Goal: Entertainment & Leisure: Consume media (video, audio)

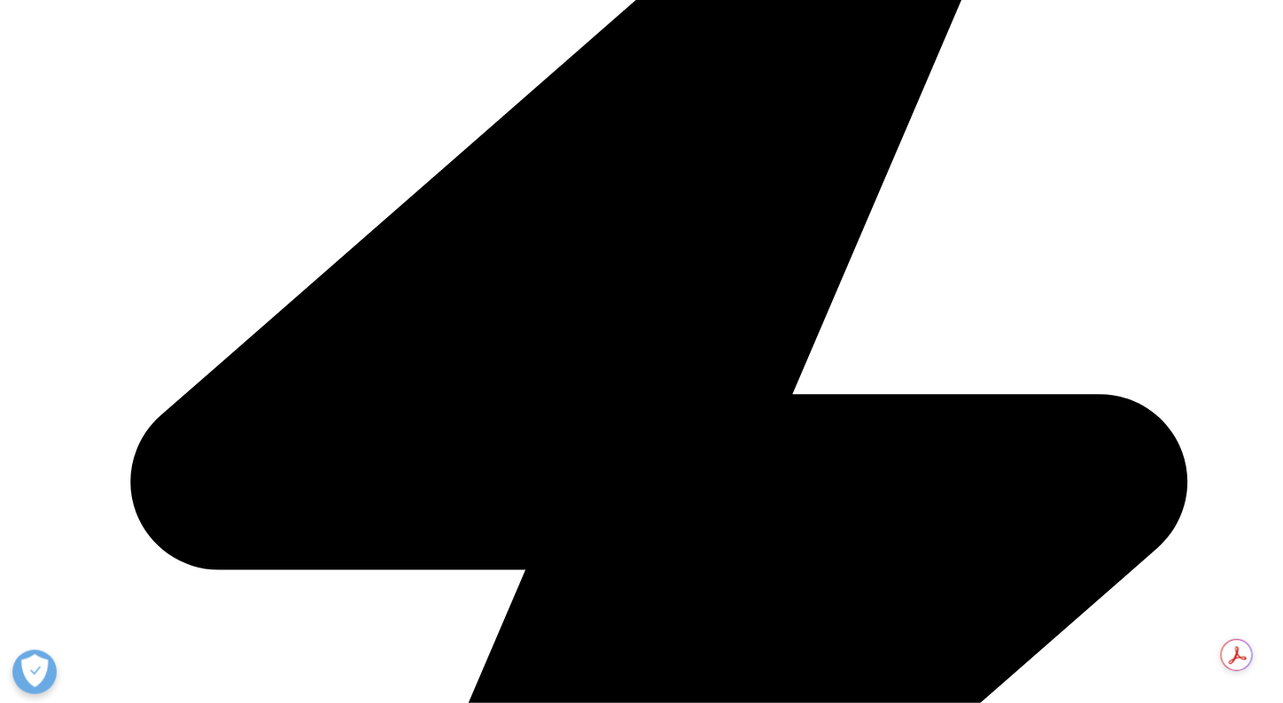
scroll to position [1535, 0]
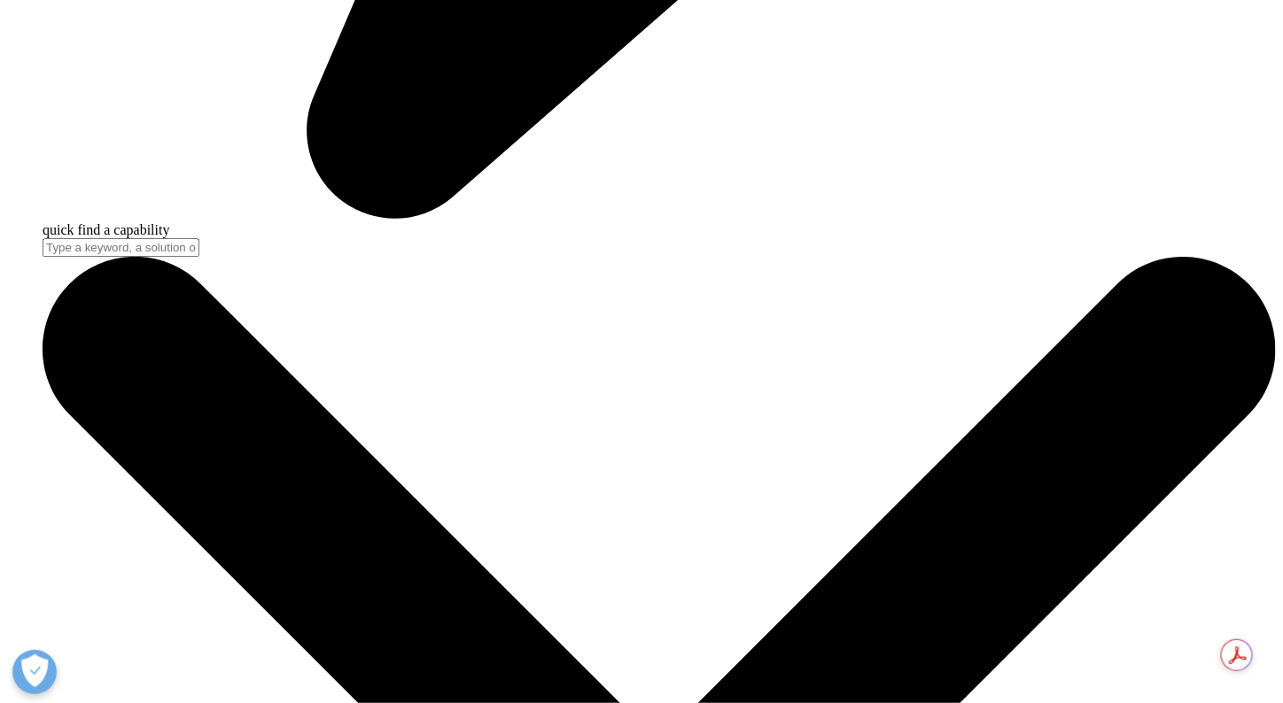
scroll to position [1535, 0]
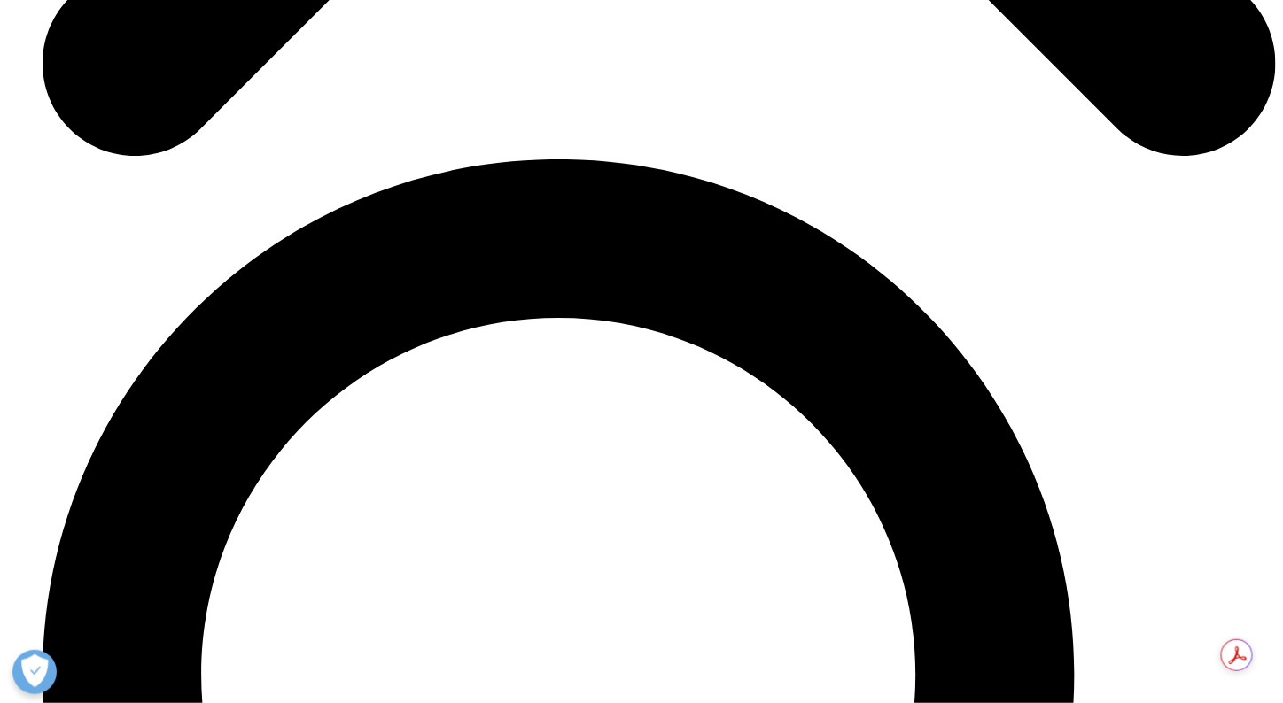
scroll to position [2716, 0]
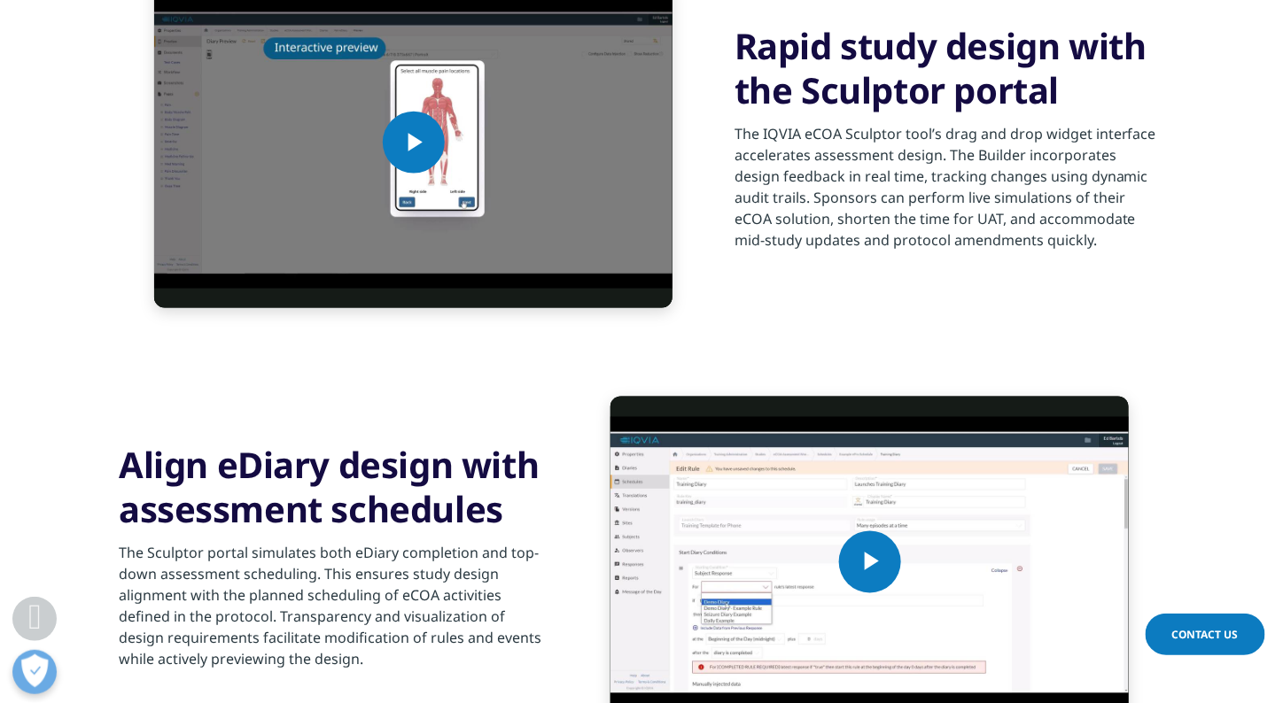
scroll to position [354, 0]
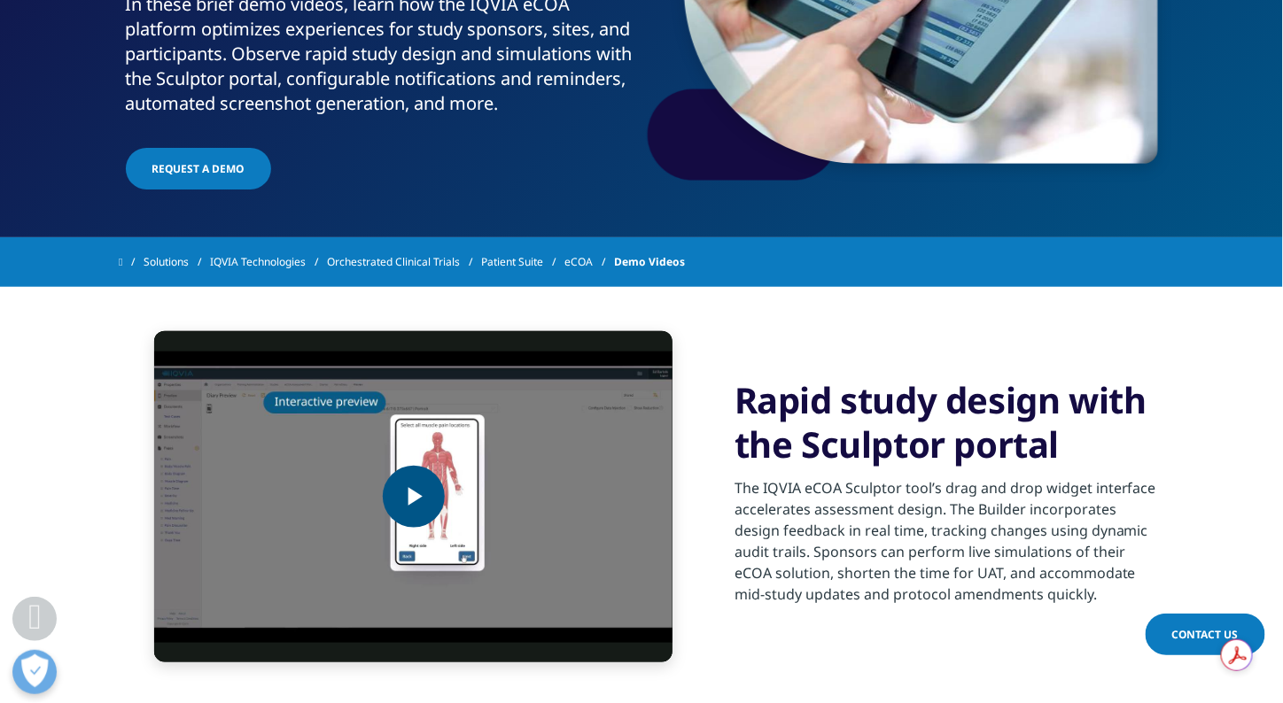
click at [414, 497] on span "Video Player" at bounding box center [414, 497] width 0 height 0
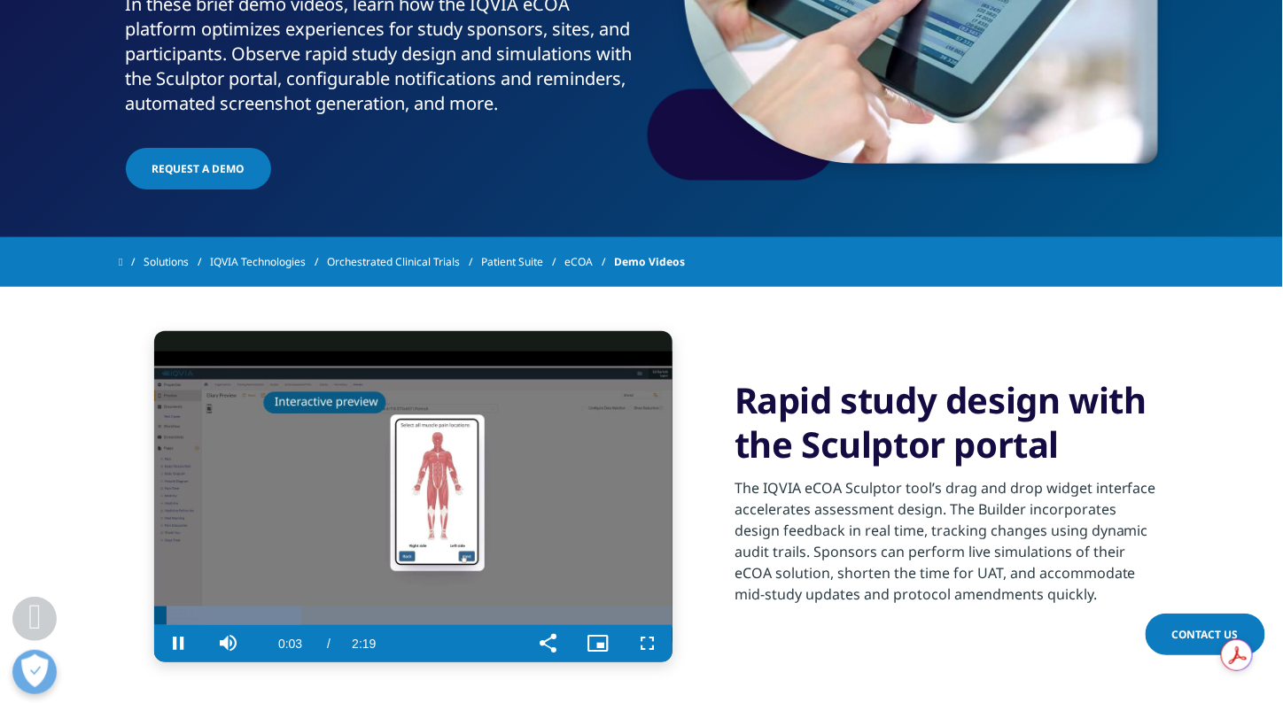
scroll to position [590, 0]
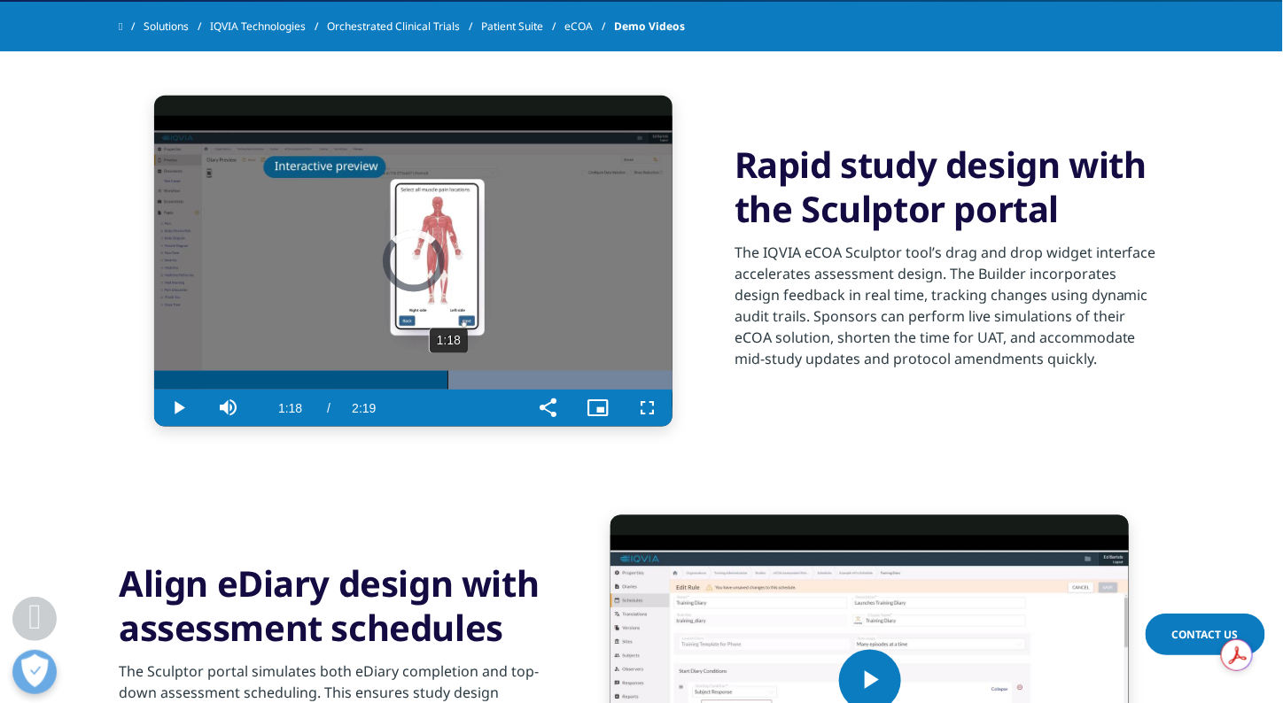
click at [447, 390] on div "Loaded : 100.00% 1:18 1:26" at bounding box center [413, 380] width 518 height 19
click at [435, 390] on div "Loaded : 100.00% 1:15 1:19" at bounding box center [413, 380] width 518 height 19
click at [170, 408] on span "Video Player" at bounding box center [179, 408] width 50 height 0
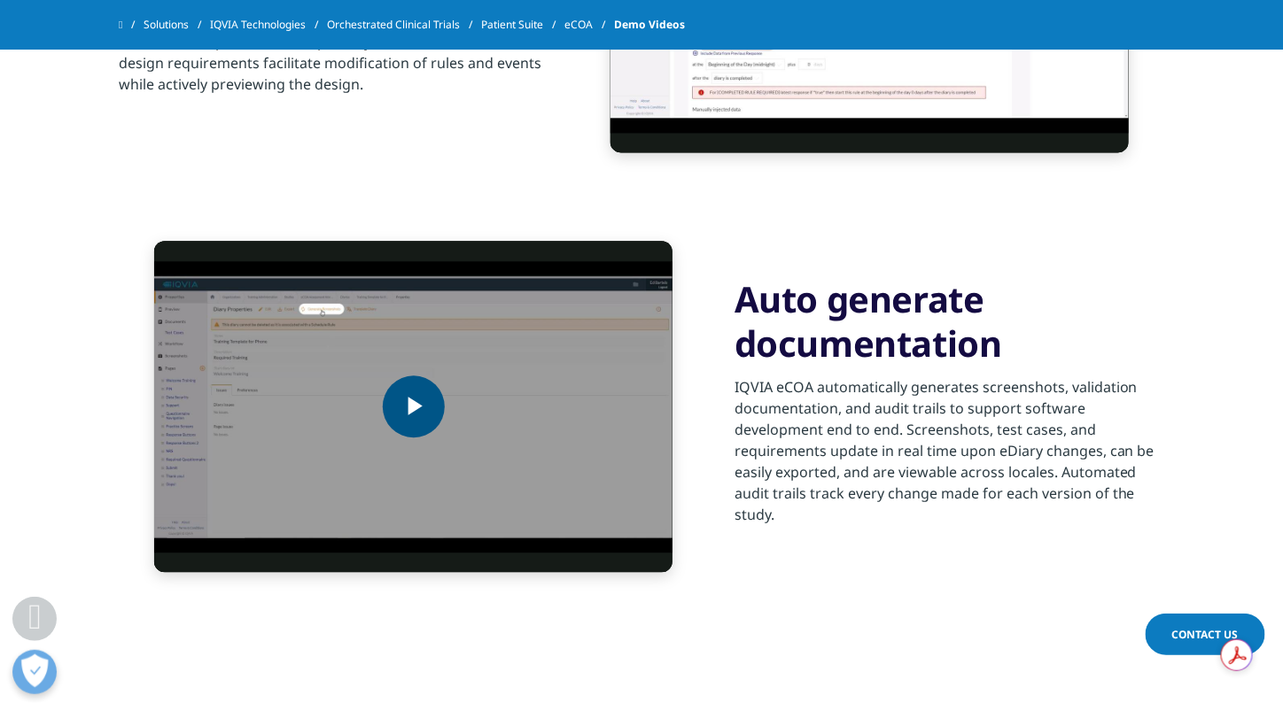
scroll to position [1299, 0]
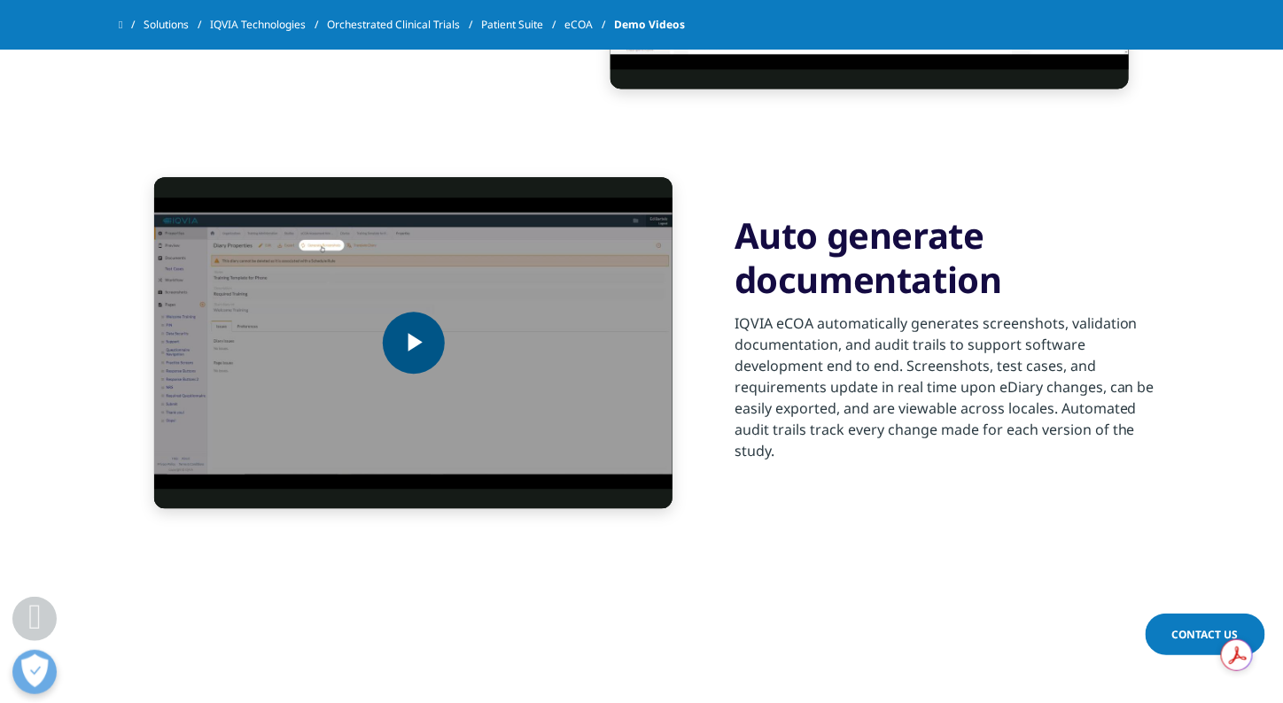
click at [414, 343] on span "Video Player" at bounding box center [414, 343] width 0 height 0
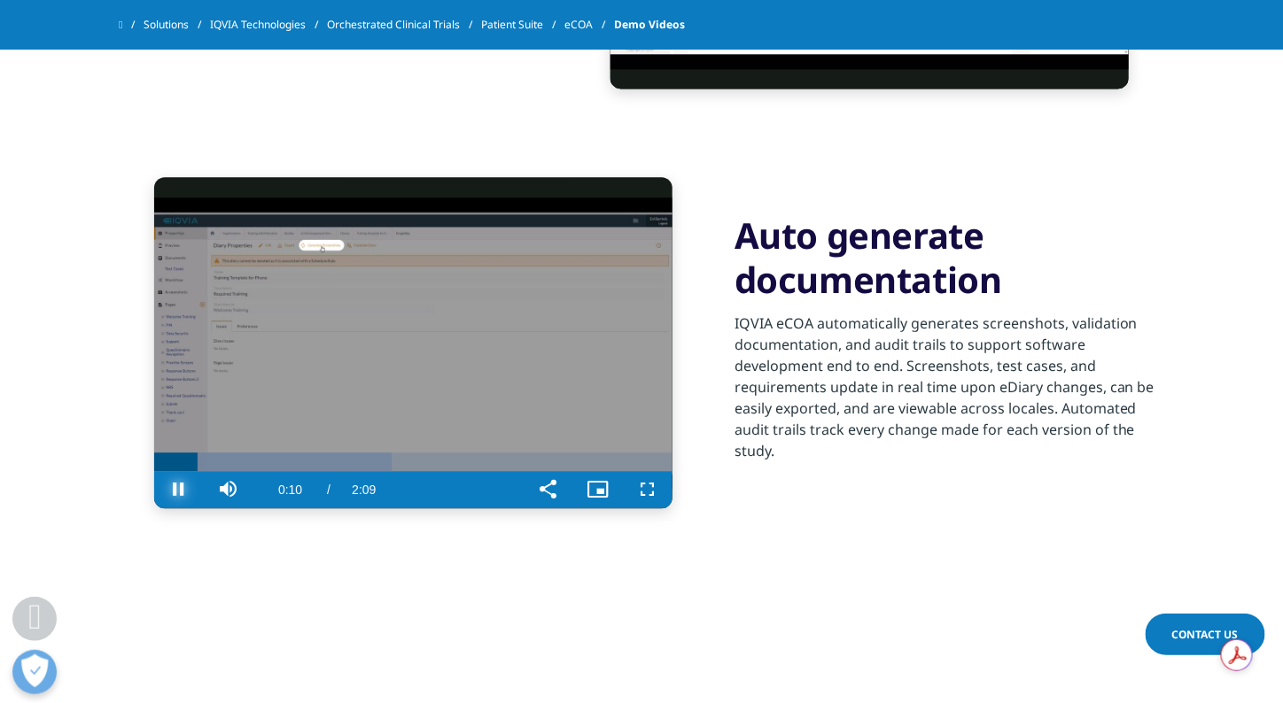
click at [181, 490] on span "Video Player" at bounding box center [179, 490] width 50 height 0
